Goal: Transaction & Acquisition: Purchase product/service

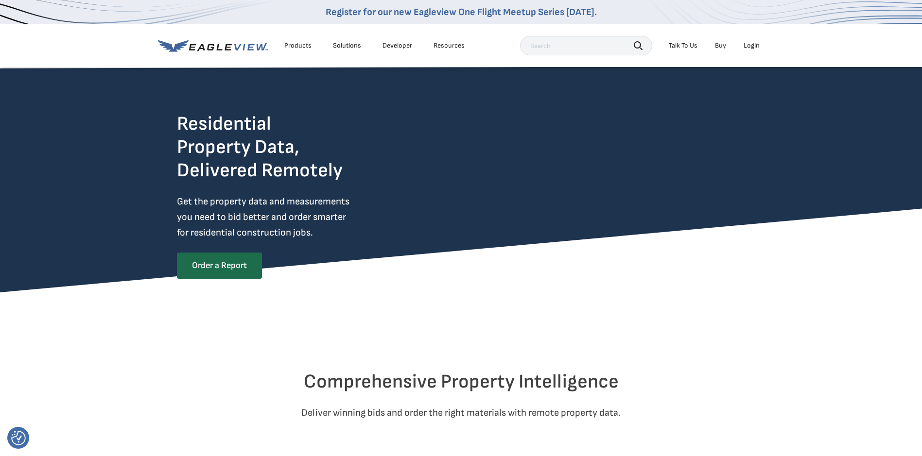
click at [744, 44] on div "Login" at bounding box center [752, 45] width 16 height 9
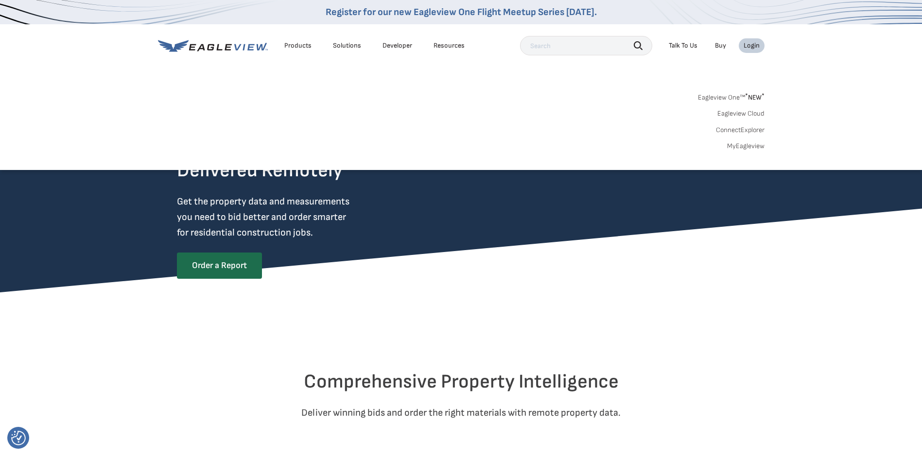
click at [748, 143] on link "MyEagleview" at bounding box center [745, 146] width 37 height 9
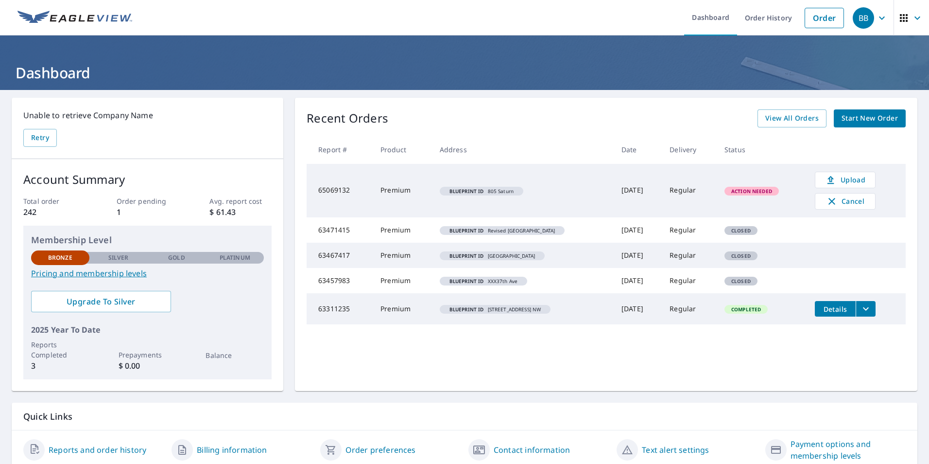
scroll to position [38, 0]
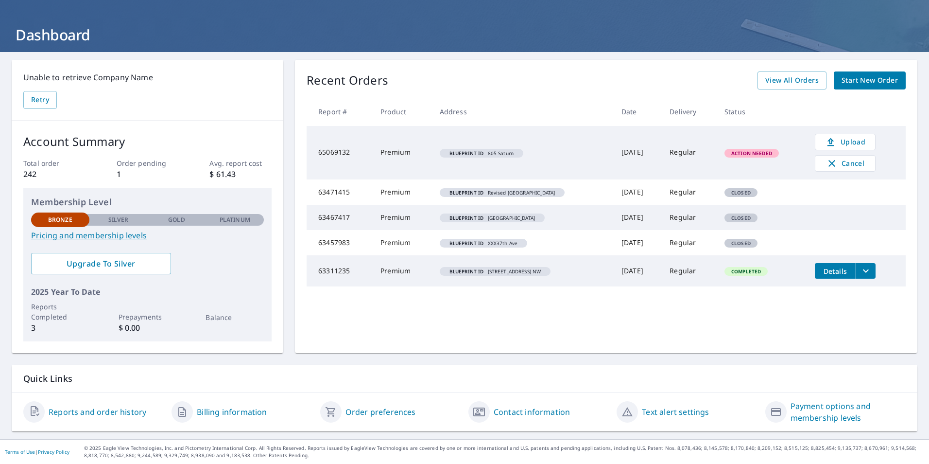
click at [865, 82] on span "Start New Order" at bounding box center [870, 80] width 56 height 12
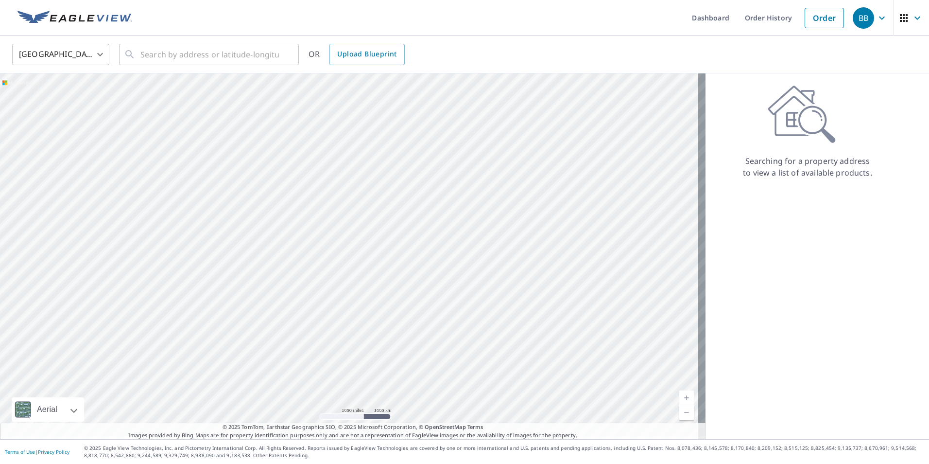
click at [901, 18] on icon "button" at bounding box center [904, 18] width 8 height 8
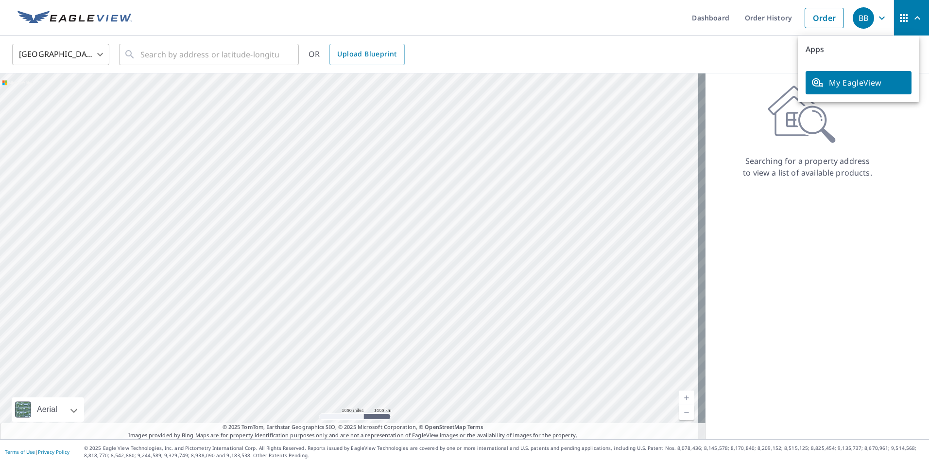
click at [785, 243] on div "Searching for a property address to view a list of available products." at bounding box center [808, 256] width 204 height 366
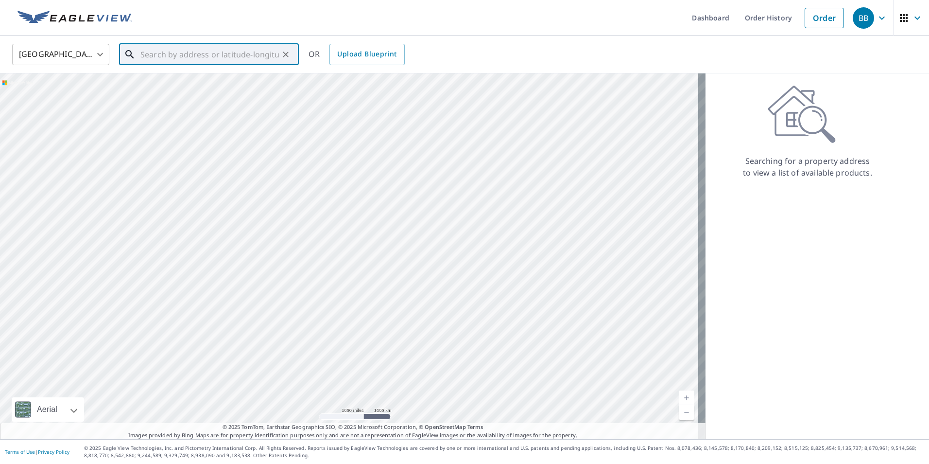
click at [213, 54] on input "text" at bounding box center [209, 54] width 139 height 27
paste input "[STREET_ADDRESS]"
click at [191, 88] on p "[GEOGRAPHIC_DATA]" at bounding box center [215, 93] width 153 height 10
type input "[STREET_ADDRESS]"
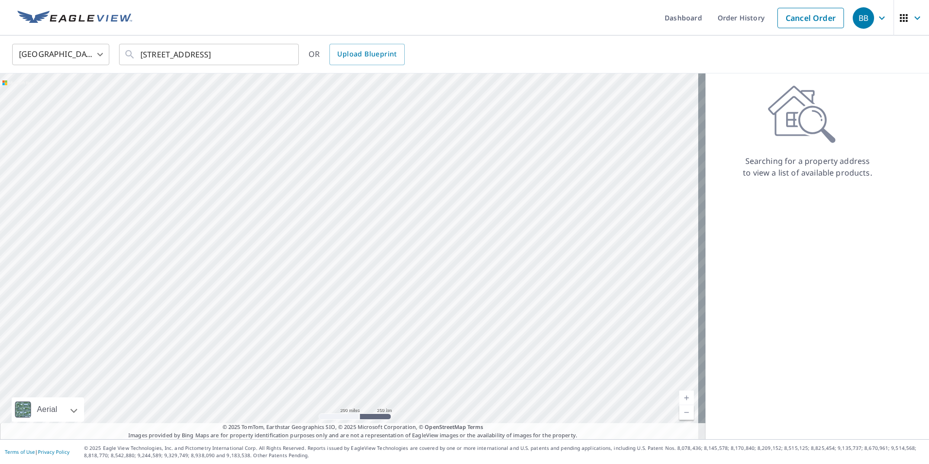
scroll to position [0, 0]
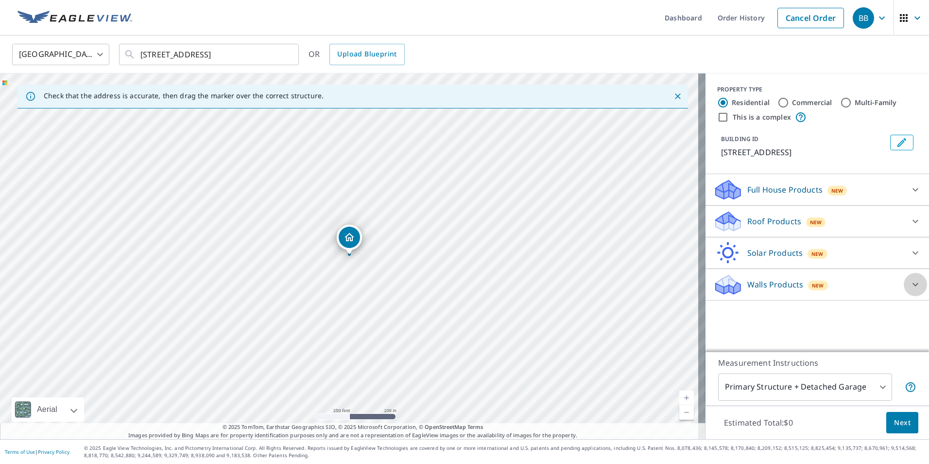
click at [904, 285] on div at bounding box center [915, 284] width 23 height 23
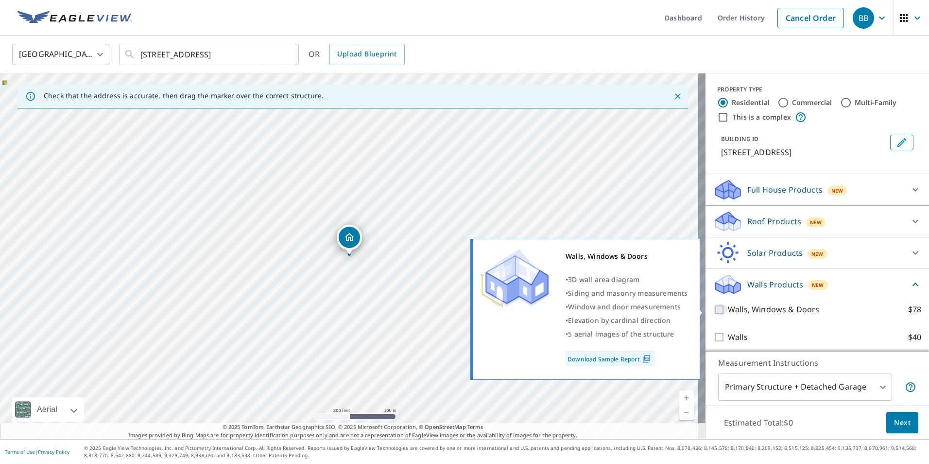
click at [714, 312] on input "Walls, Windows & Doors $78" at bounding box center [721, 310] width 15 height 12
checkbox input "true"
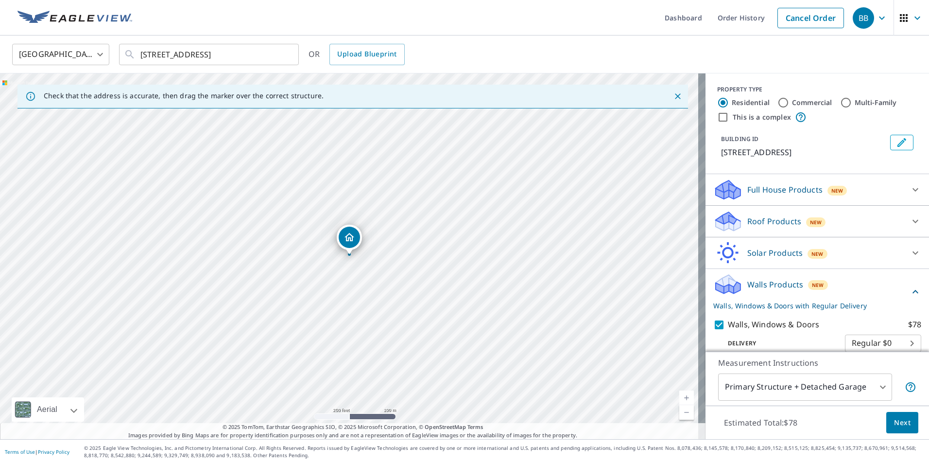
scroll to position [40, 0]
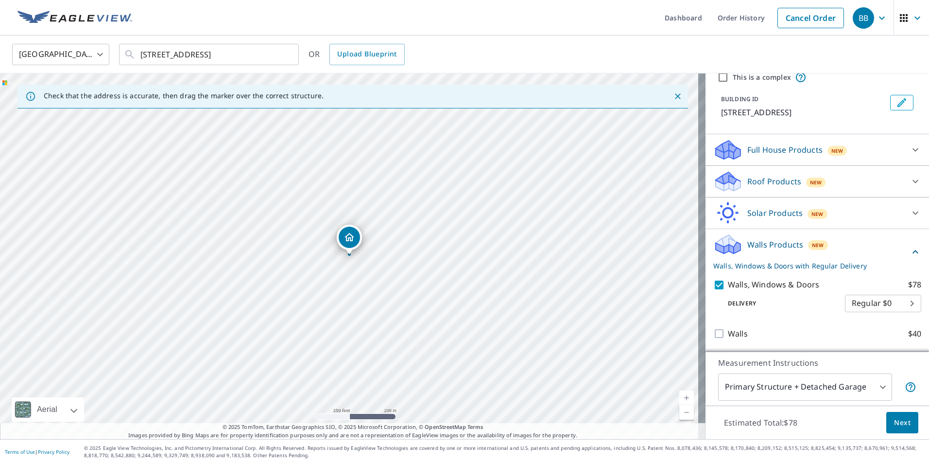
click at [897, 422] on span "Next" at bounding box center [902, 423] width 17 height 12
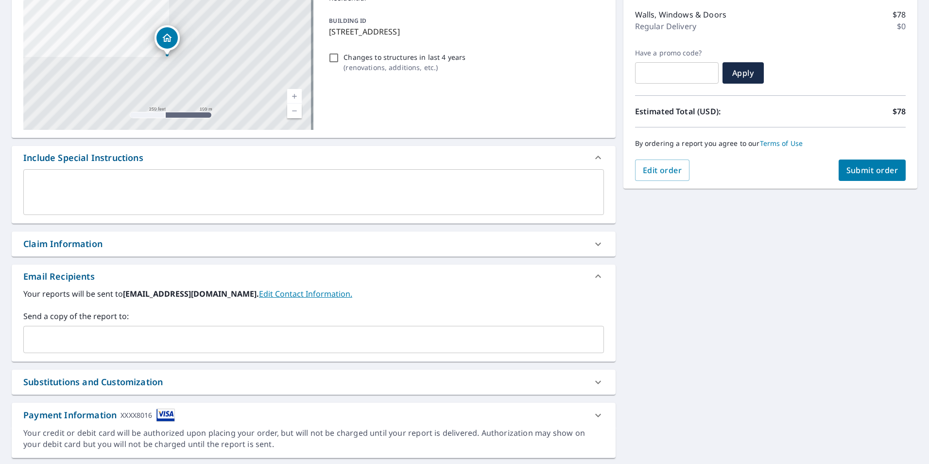
scroll to position [146, 0]
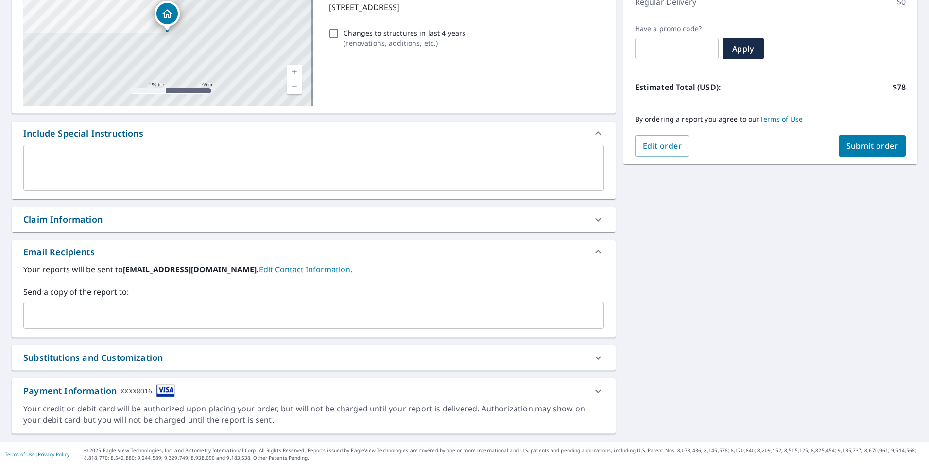
click at [168, 219] on div "Claim Information" at bounding box center [304, 219] width 563 height 13
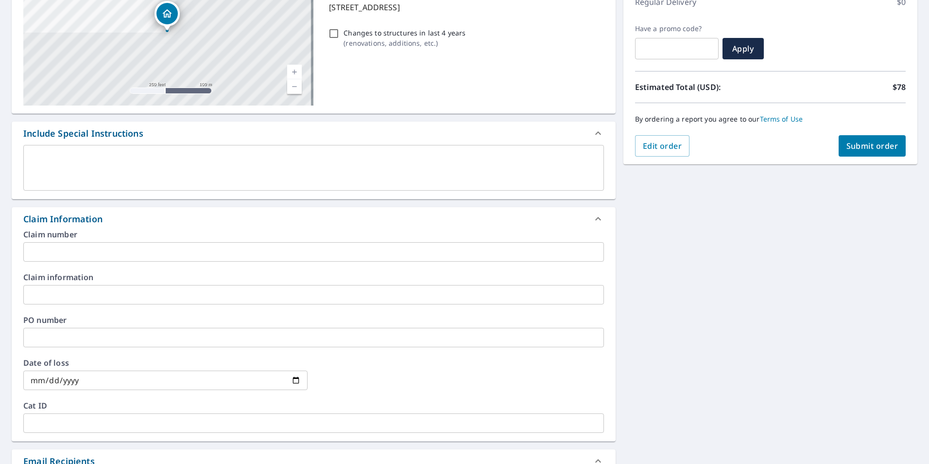
click at [664, 257] on div "[STREET_ADDRESS] Aerial Road A standard road map Aerial A detailed look from ab…" at bounding box center [464, 297] width 929 height 706
click at [593, 218] on icon at bounding box center [599, 219] width 12 height 12
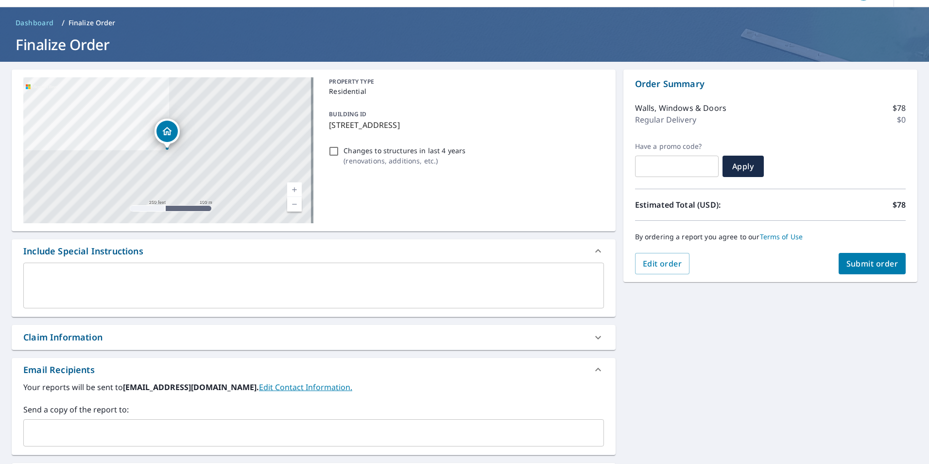
scroll to position [0, 0]
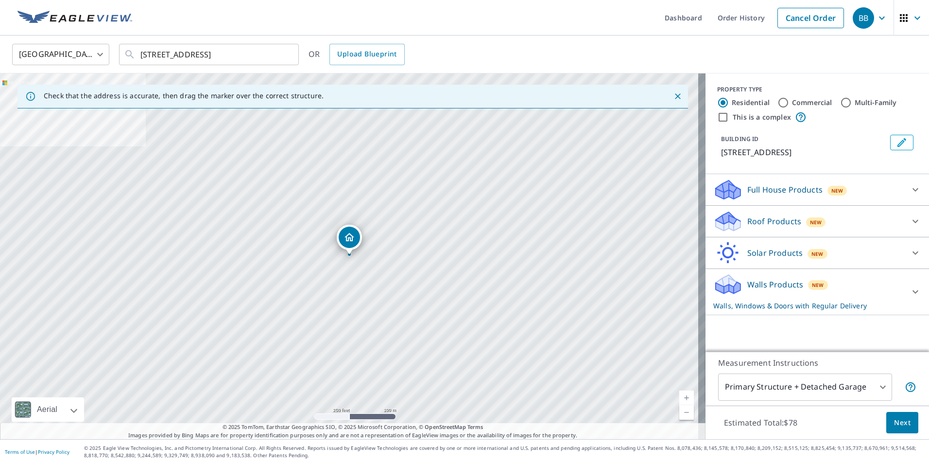
click at [762, 284] on p "Walls Products" at bounding box center [776, 285] width 56 height 12
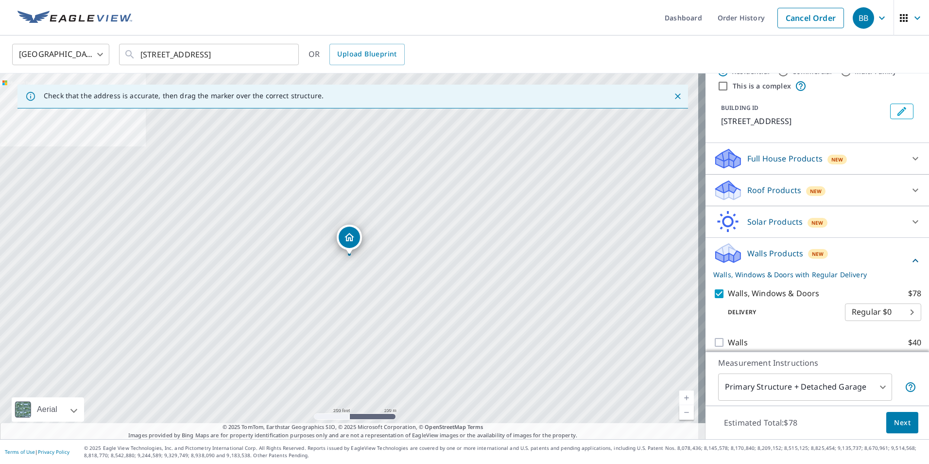
scroll to position [40, 0]
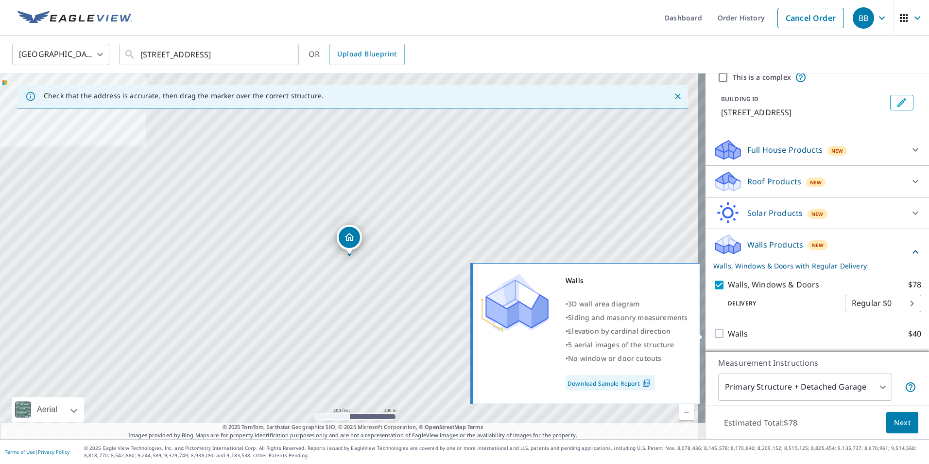
click at [714, 333] on input "Walls $40" at bounding box center [721, 334] width 15 height 12
checkbox input "true"
checkbox input "false"
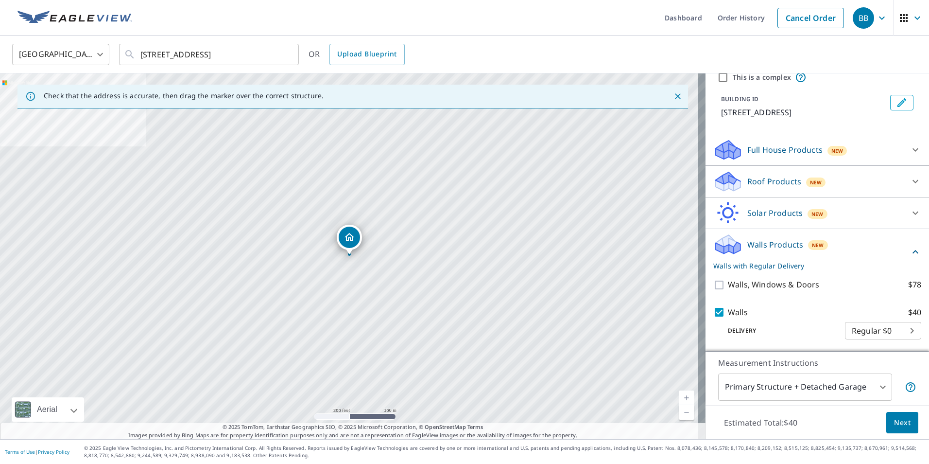
click at [893, 416] on button "Next" at bounding box center [903, 423] width 32 height 22
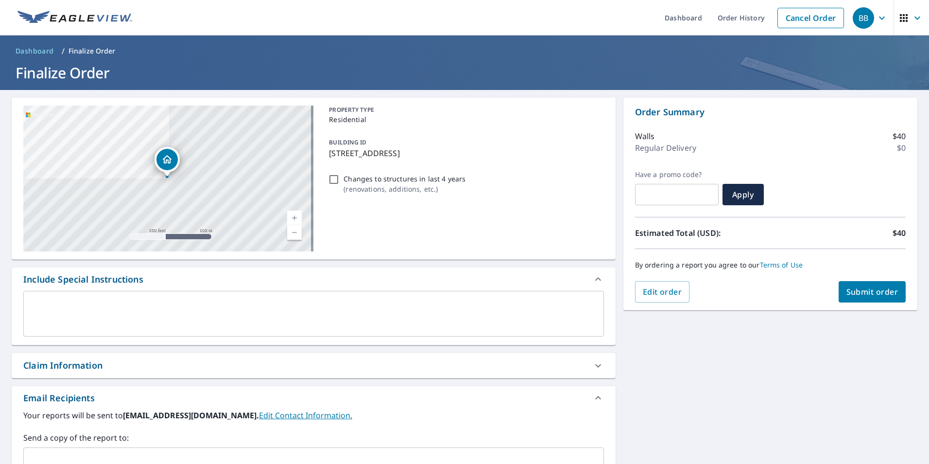
click at [854, 288] on span "Submit order" at bounding box center [873, 291] width 52 height 11
